Goal: Find specific page/section: Find specific page/section

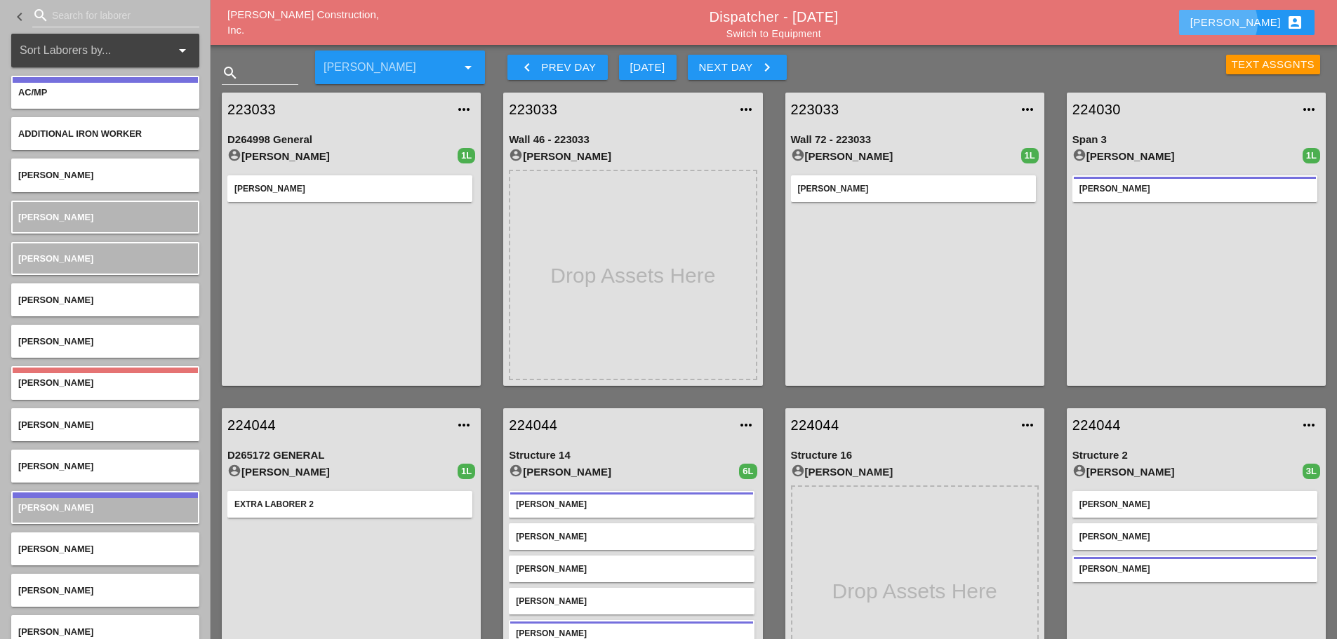
click at [1254, 20] on div "[PERSON_NAME] account_box" at bounding box center [1247, 22] width 113 height 17
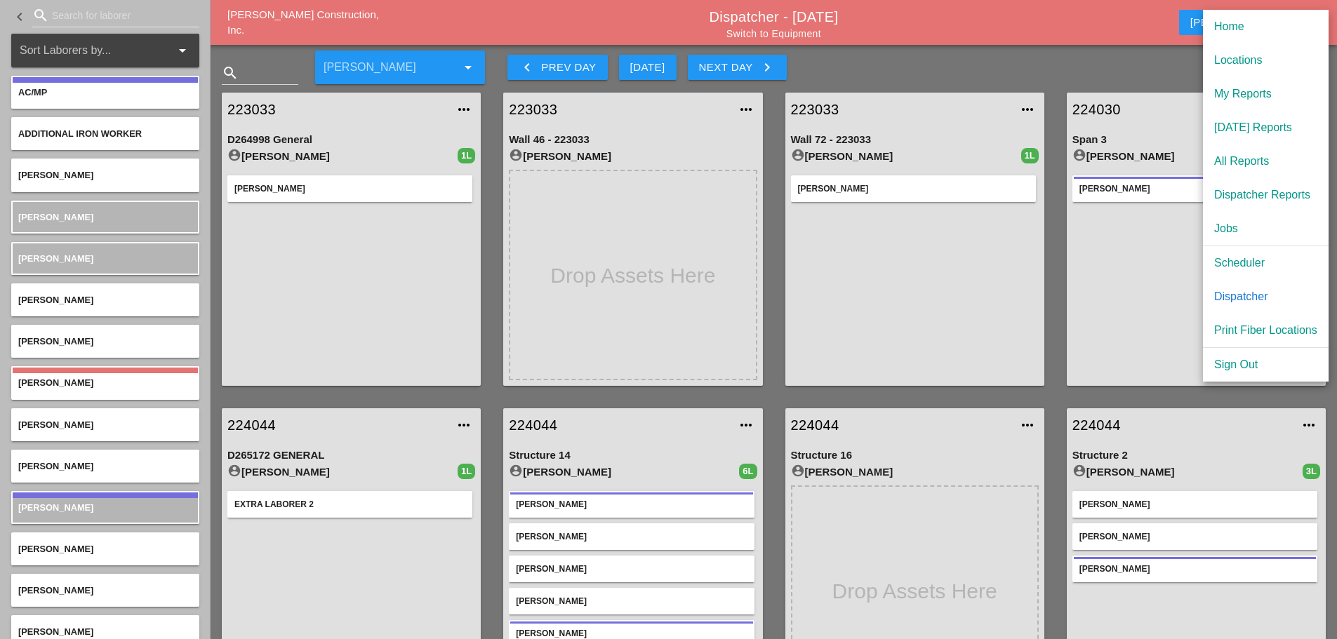
click at [1264, 128] on div "[DATE] Reports" at bounding box center [1265, 127] width 103 height 17
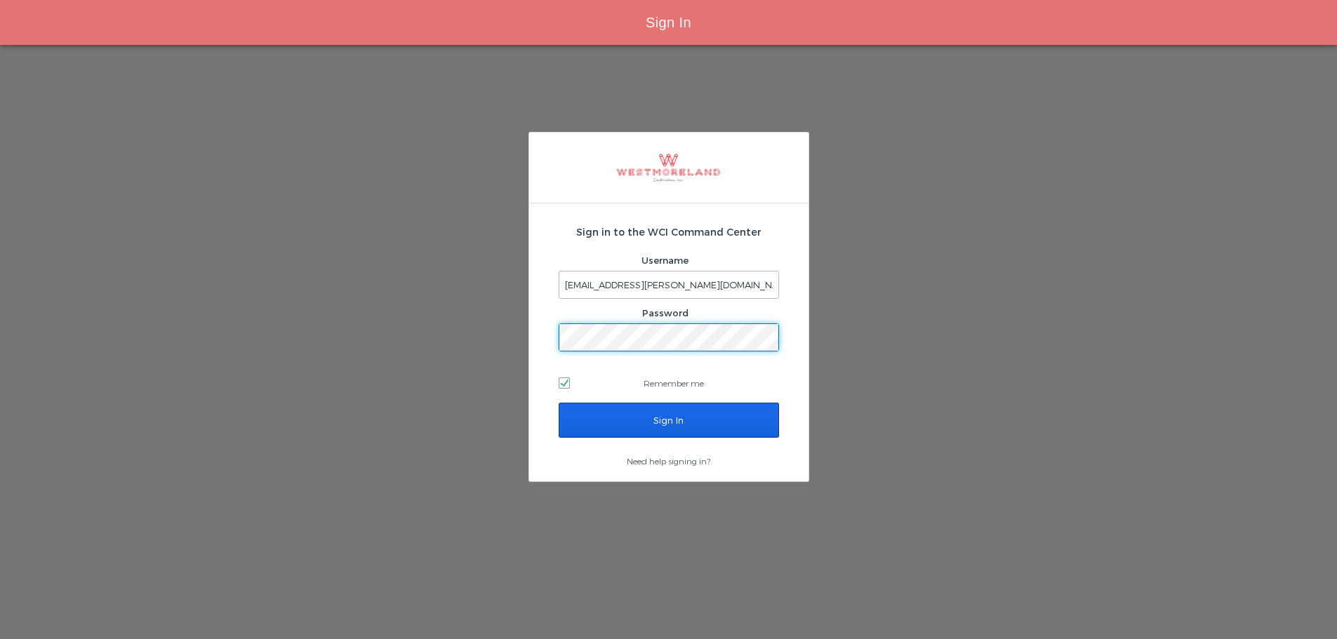
click at [680, 418] on input "Sign In" at bounding box center [669, 420] width 220 height 35
